Goal: Check status: Check status

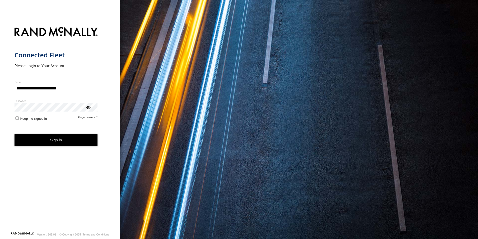
click at [63, 138] on button "Sign in" at bounding box center [56, 140] width 83 height 12
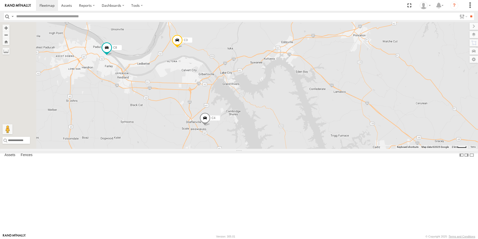
drag, startPoint x: 155, startPoint y: 100, endPoint x: 189, endPoint y: 107, distance: 34.8
click at [189, 107] on div "C2 C4 C8 C6 C3" at bounding box center [239, 85] width 478 height 127
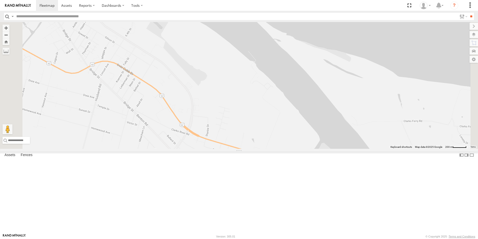
drag, startPoint x: 180, startPoint y: 83, endPoint x: 217, endPoint y: 91, distance: 38.2
click at [217, 91] on div "C2 C4 C8 C6 C3" at bounding box center [239, 85] width 478 height 127
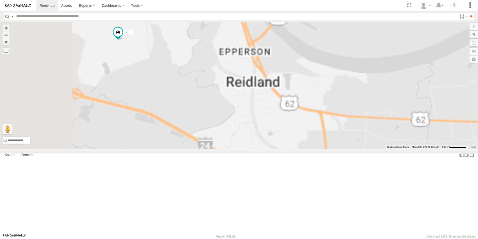
drag, startPoint x: 204, startPoint y: 76, endPoint x: 232, endPoint y: 150, distance: 78.9
click at [232, 149] on div "C2 C4 C8 C6 C3" at bounding box center [239, 85] width 478 height 127
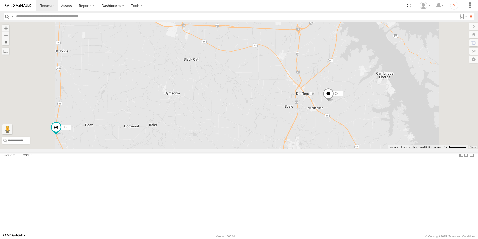
drag, startPoint x: 405, startPoint y: 64, endPoint x: 389, endPoint y: 86, distance: 27.2
click at [389, 86] on div "C2 C4 C8 C6 C3" at bounding box center [239, 85] width 478 height 127
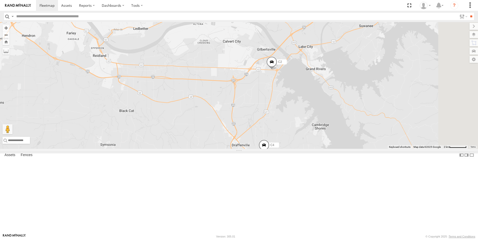
drag, startPoint x: 396, startPoint y: 95, endPoint x: 291, endPoint y: 159, distance: 122.6
click at [291, 149] on div "C2 C4 C8 C6 C3" at bounding box center [239, 85] width 478 height 127
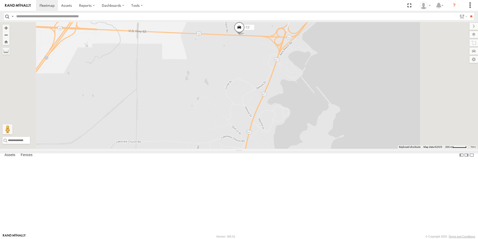
drag, startPoint x: 341, startPoint y: 85, endPoint x: 341, endPoint y: 195, distance: 109.8
click at [341, 149] on div "C2 C4 C8 C6 C3" at bounding box center [239, 85] width 478 height 127
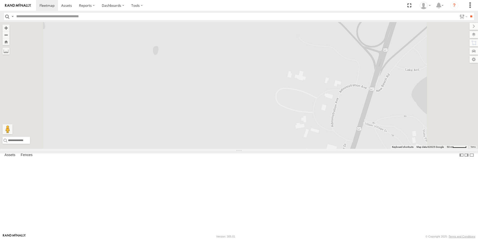
click at [221, 9] on span at bounding box center [215, 2] width 11 height 14
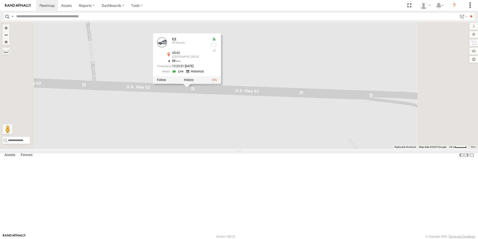
drag, startPoint x: 299, startPoint y: 91, endPoint x: 291, endPoint y: 211, distance: 120.1
click at [291, 149] on div "C2 C4 C8 C6 C3 C2 All Assets US-62 [GEOGRAPHIC_DATA] 37.00205 , -88.2952 88 13:…" at bounding box center [239, 85] width 478 height 127
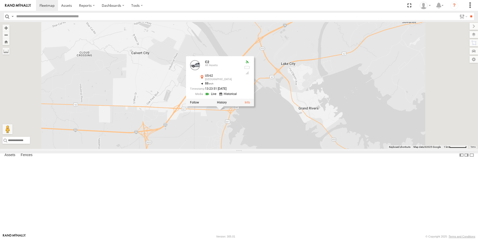
click at [273, 149] on div "C2 C4 C8 C6 C3 C2 All Assets US-62 [GEOGRAPHIC_DATA] 37.00205 , -88.2952 88 13:…" at bounding box center [239, 85] width 478 height 127
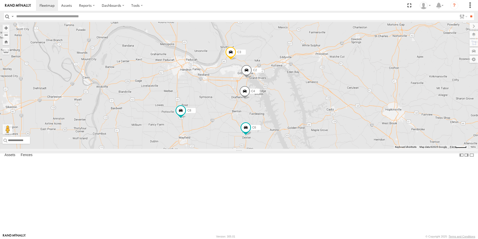
drag, startPoint x: 285, startPoint y: 106, endPoint x: 348, endPoint y: 137, distance: 70.3
click at [348, 137] on div "C2 C4 C8 C6 C3" at bounding box center [239, 85] width 478 height 127
